Goal: Transaction & Acquisition: Purchase product/service

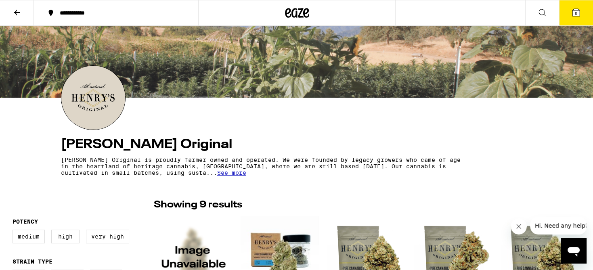
click at [240, 171] on span "See more" at bounding box center [231, 172] width 29 height 6
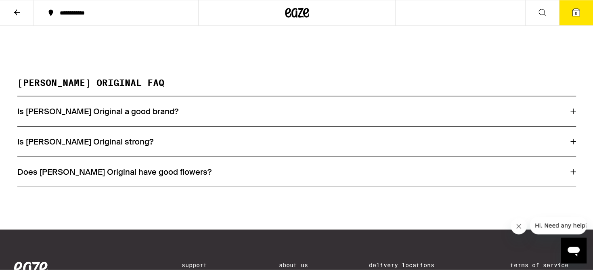
scroll to position [554, 0]
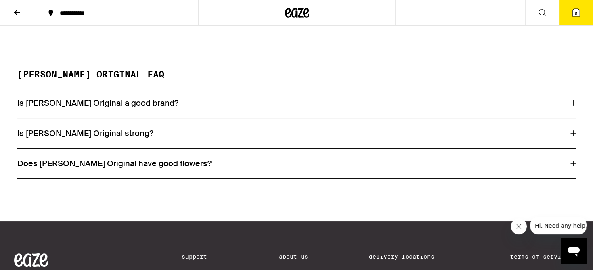
click at [573, 106] on icon at bounding box center [573, 103] width 6 height 6
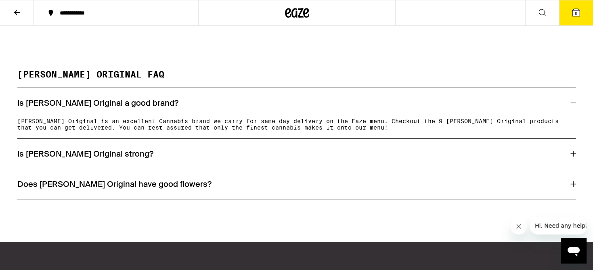
click at [573, 106] on icon at bounding box center [573, 103] width 6 height 6
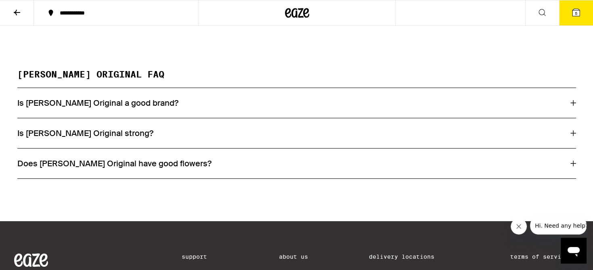
click at [571, 136] on icon at bounding box center [573, 133] width 6 height 6
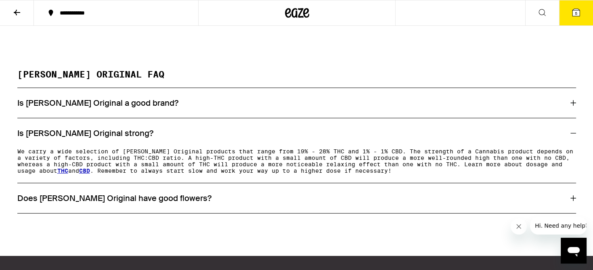
click at [571, 136] on icon at bounding box center [573, 133] width 6 height 6
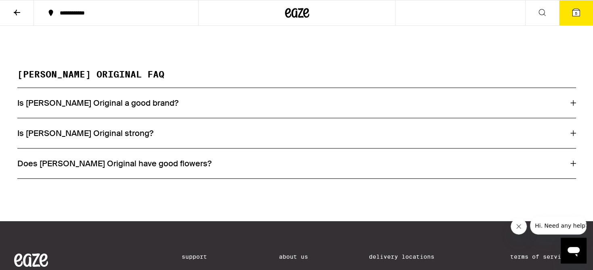
click at [572, 166] on icon at bounding box center [573, 164] width 6 height 6
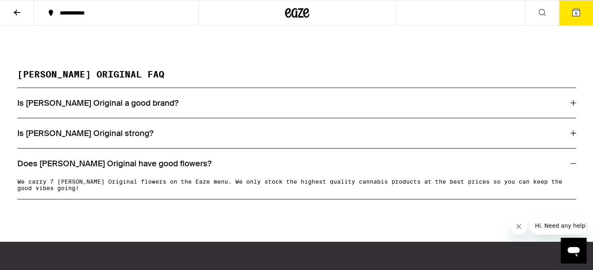
click at [572, 166] on icon at bounding box center [573, 164] width 6 height 6
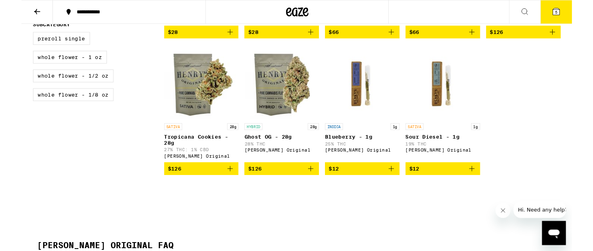
scroll to position [344, 0]
